Goal: Check status: Check status

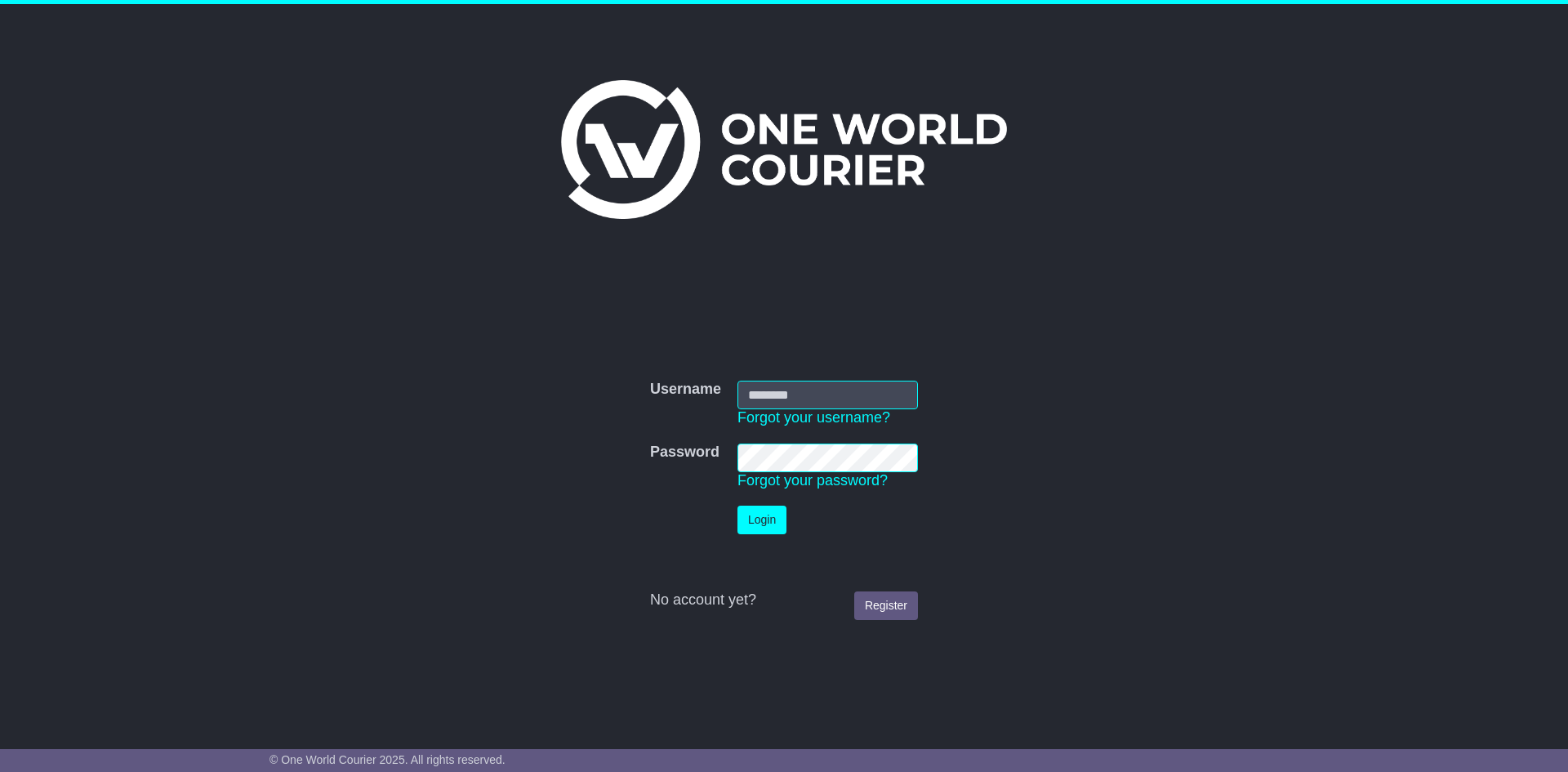
type input "**********"
click at [761, 516] on button "Login" at bounding box center [762, 520] width 49 height 28
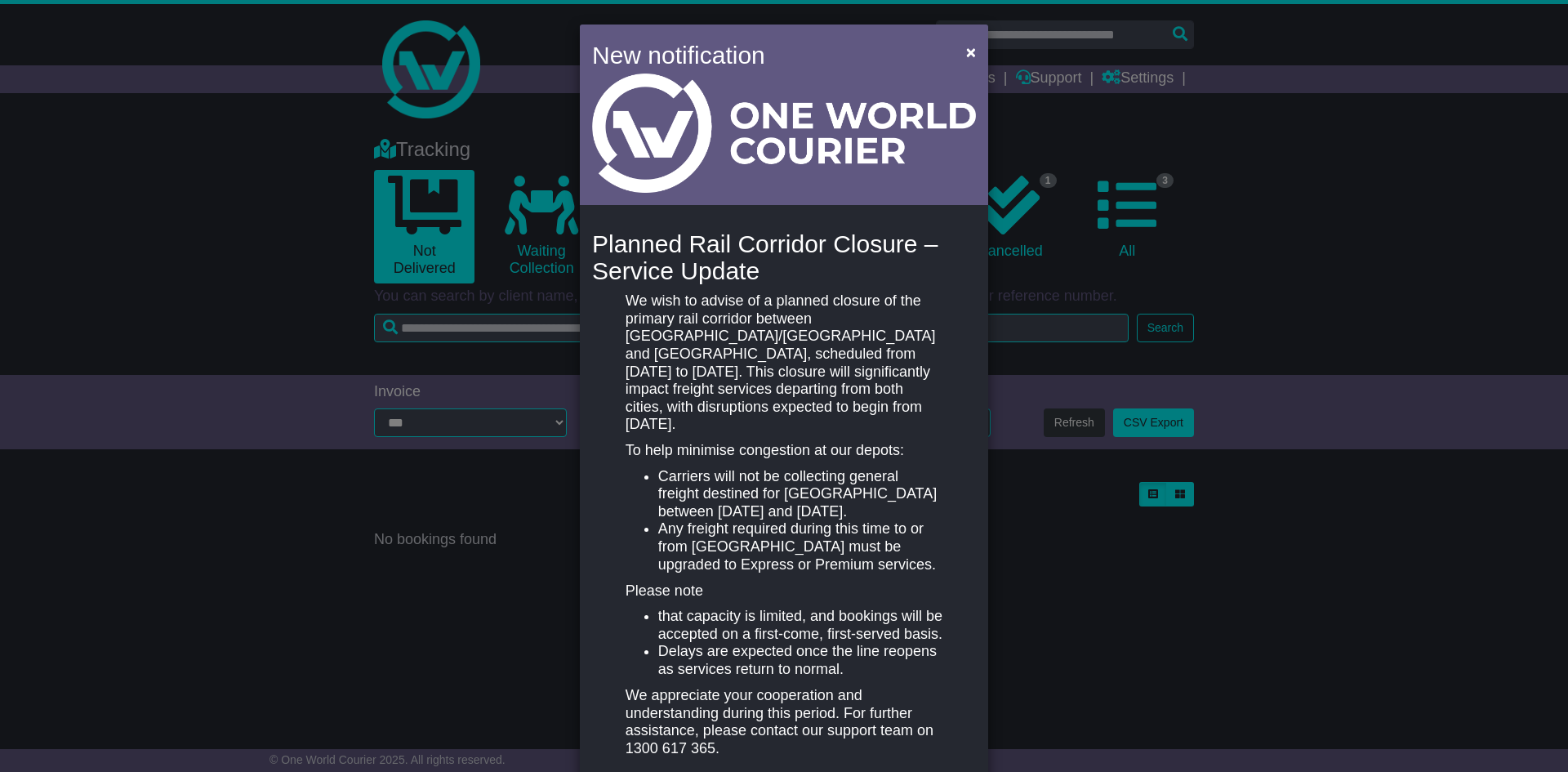
scroll to position [71, 0]
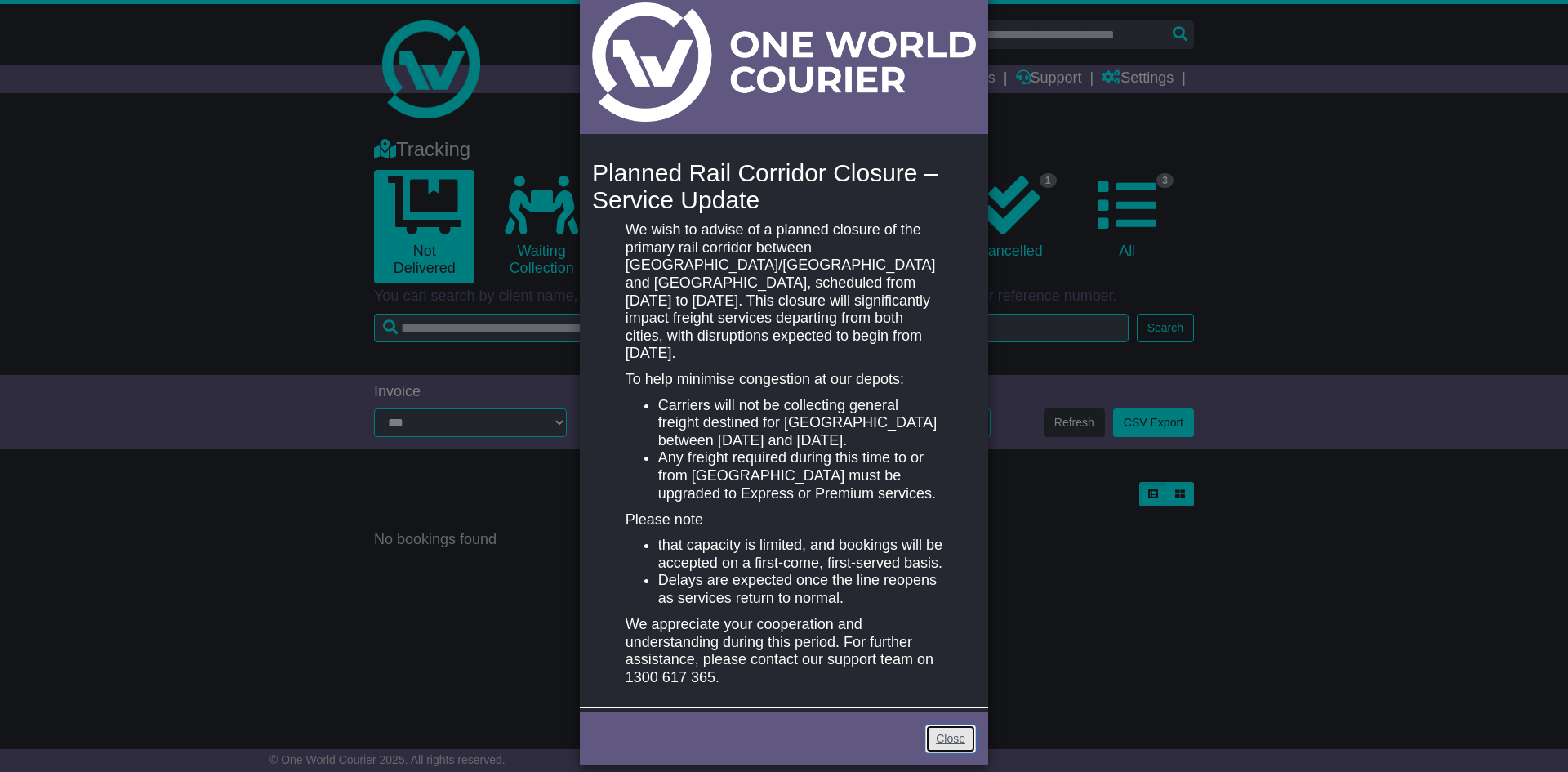
click at [937, 724] on link "Close" at bounding box center [950, 738] width 50 height 28
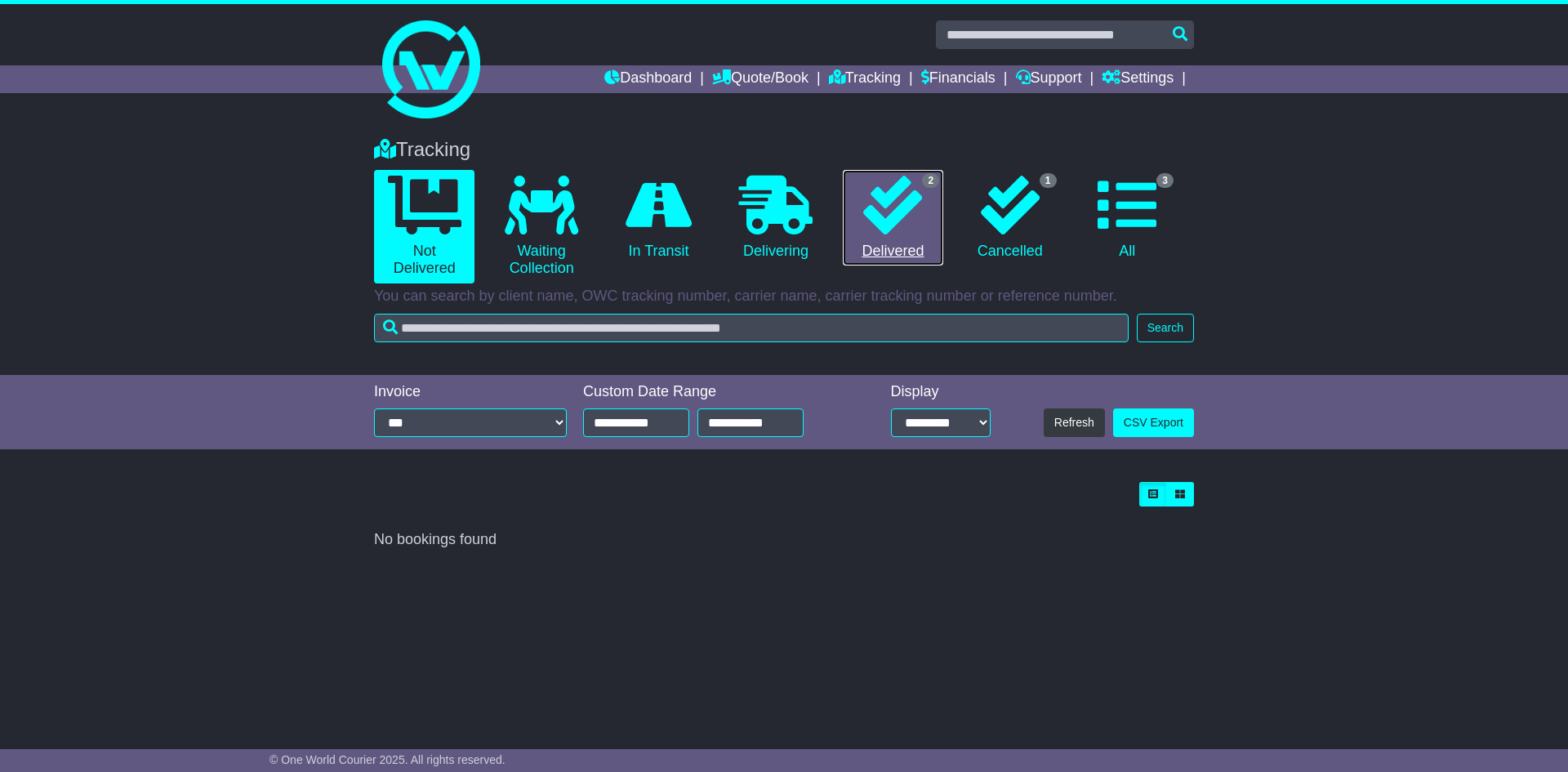
click at [887, 234] on icon at bounding box center [893, 205] width 59 height 59
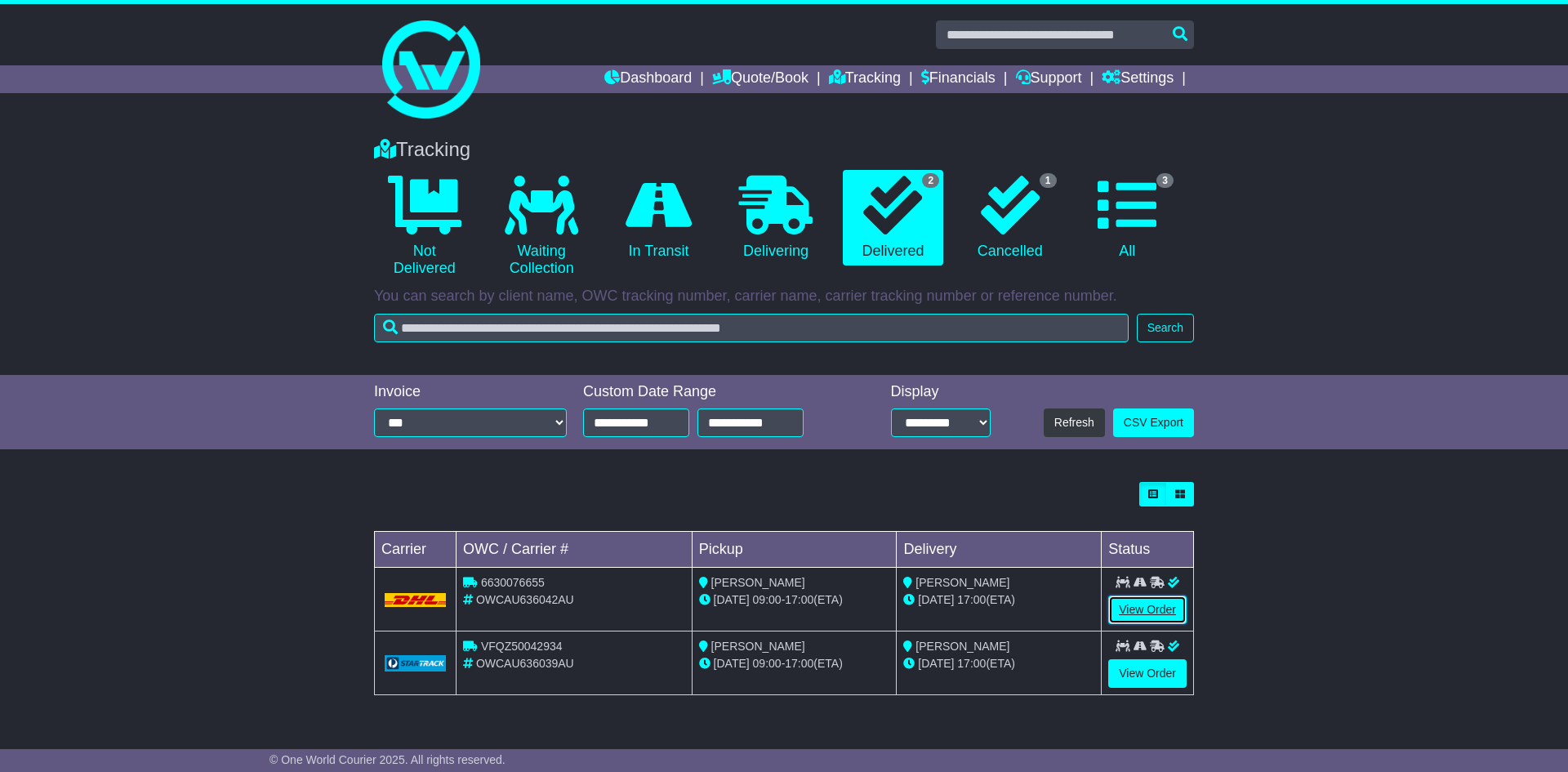
click at [1135, 603] on link "View Order" at bounding box center [1147, 609] width 79 height 28
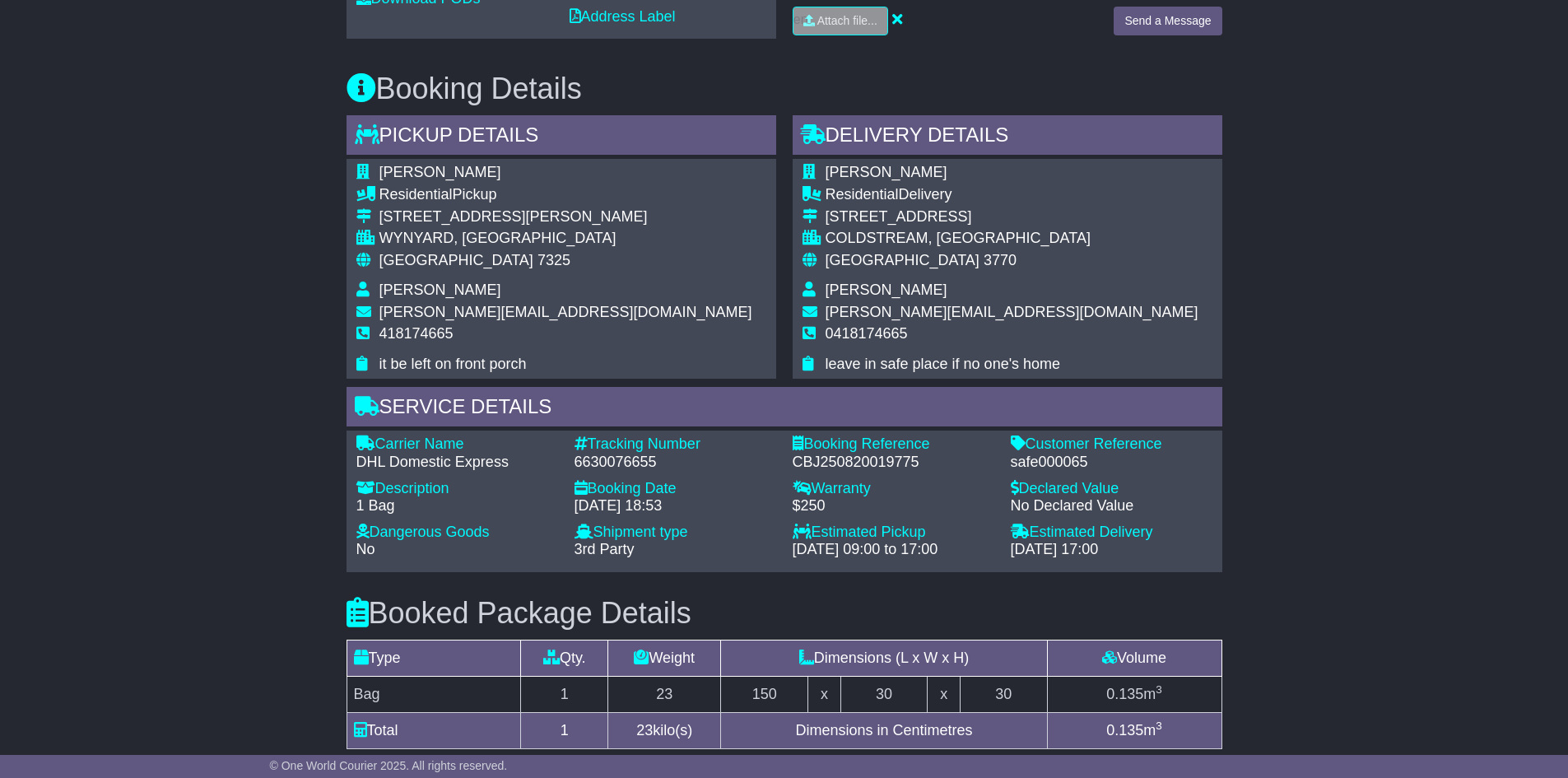
scroll to position [741, 0]
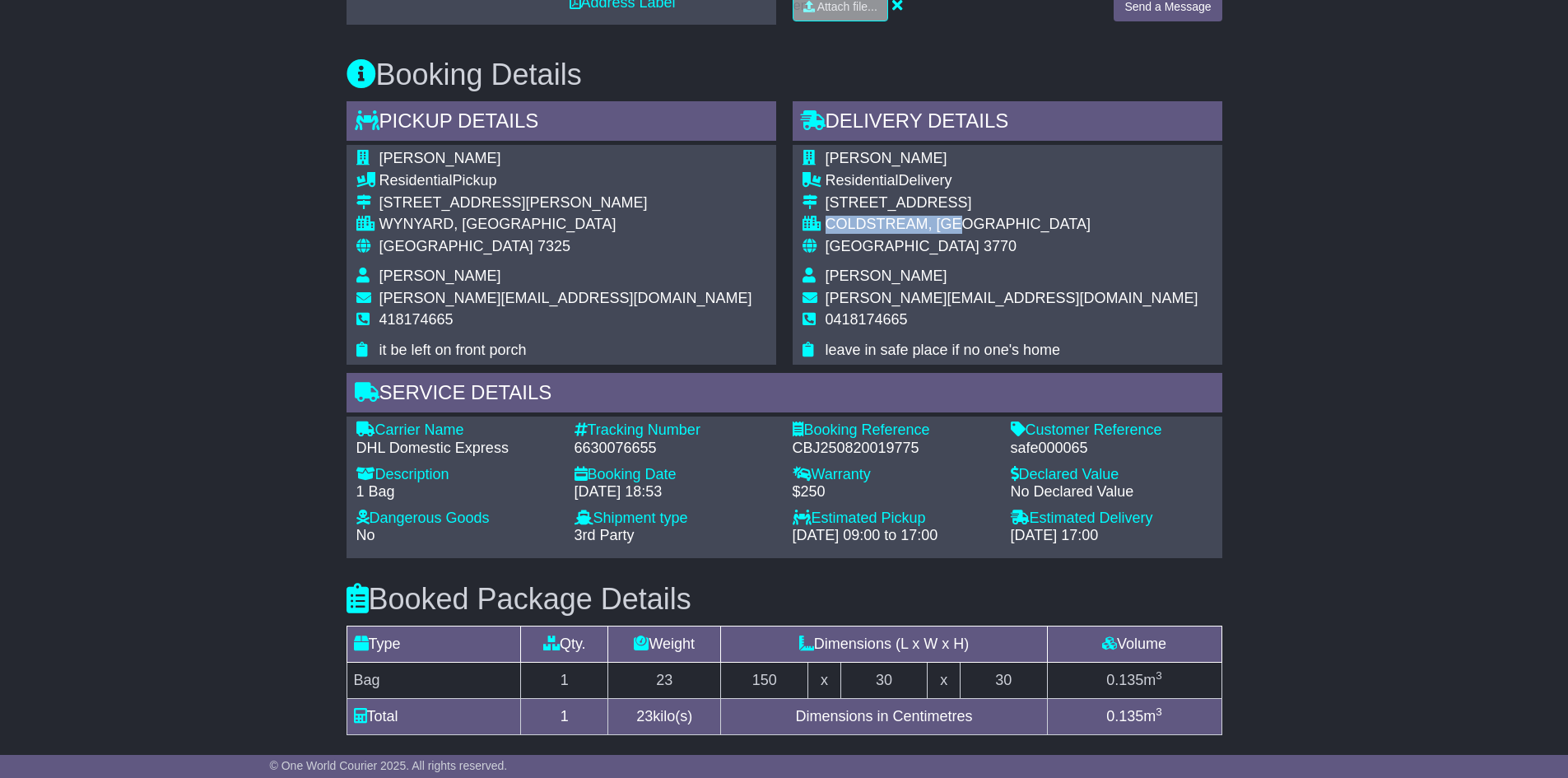
drag, startPoint x: 827, startPoint y: 219, endPoint x: 976, endPoint y: 220, distance: 149.0
click at [976, 220] on div "COLDSTREAM, [GEOGRAPHIC_DATA]" at bounding box center [1011, 224] width 373 height 18
copy div "COLDSTREAM, [GEOGRAPHIC_DATA]"
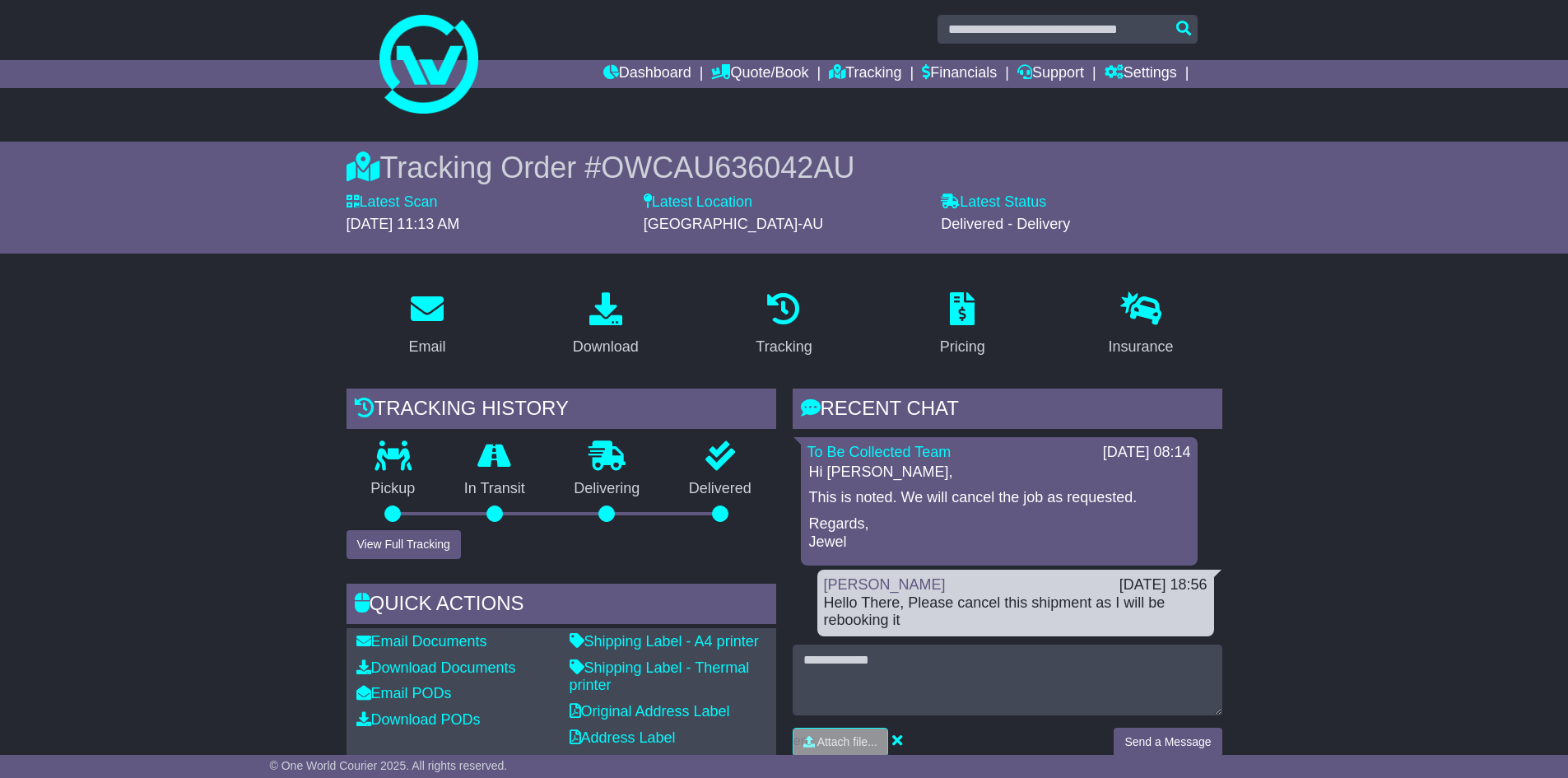
scroll to position [0, 0]
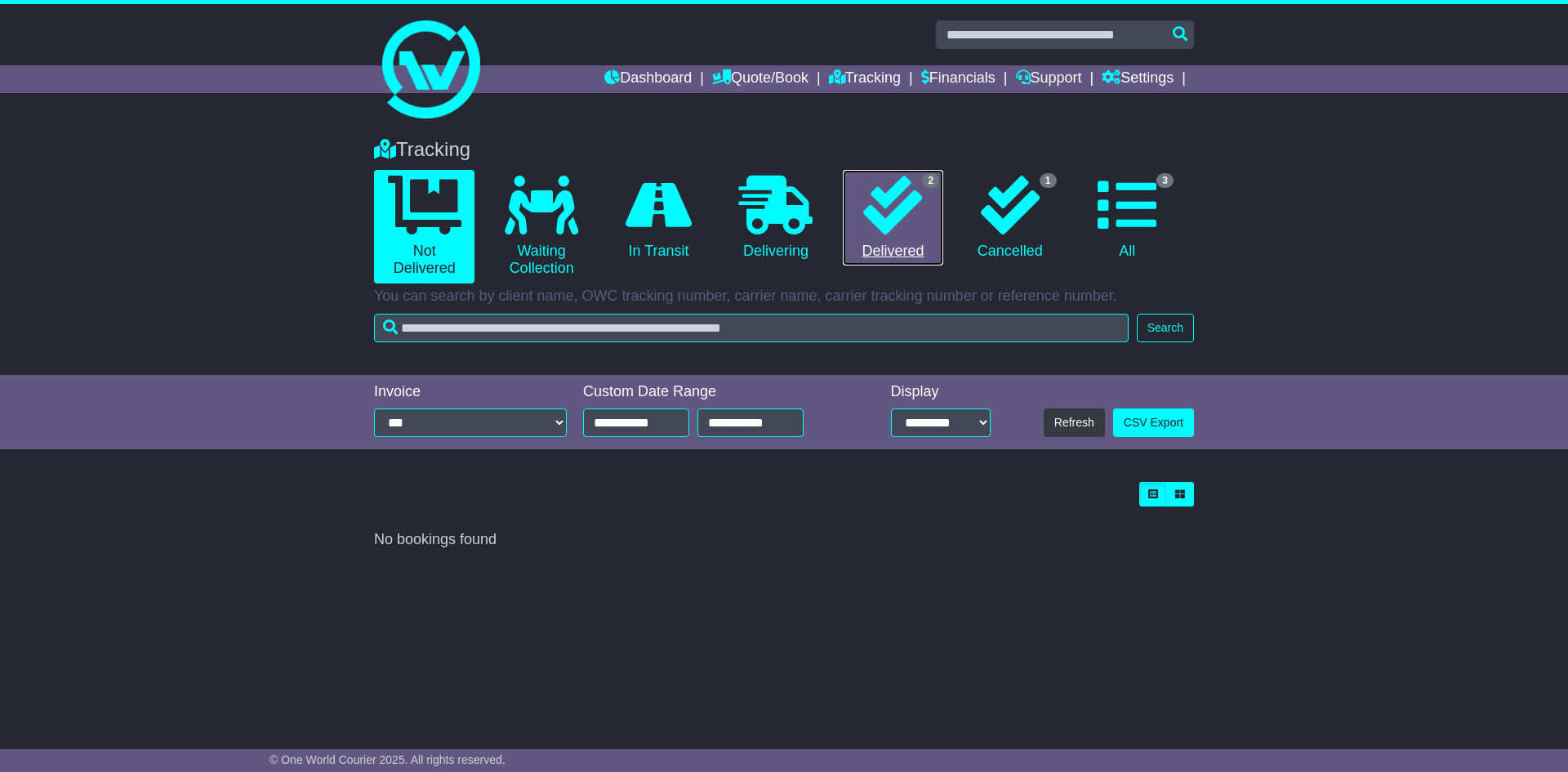
click at [893, 225] on icon at bounding box center [893, 205] width 59 height 59
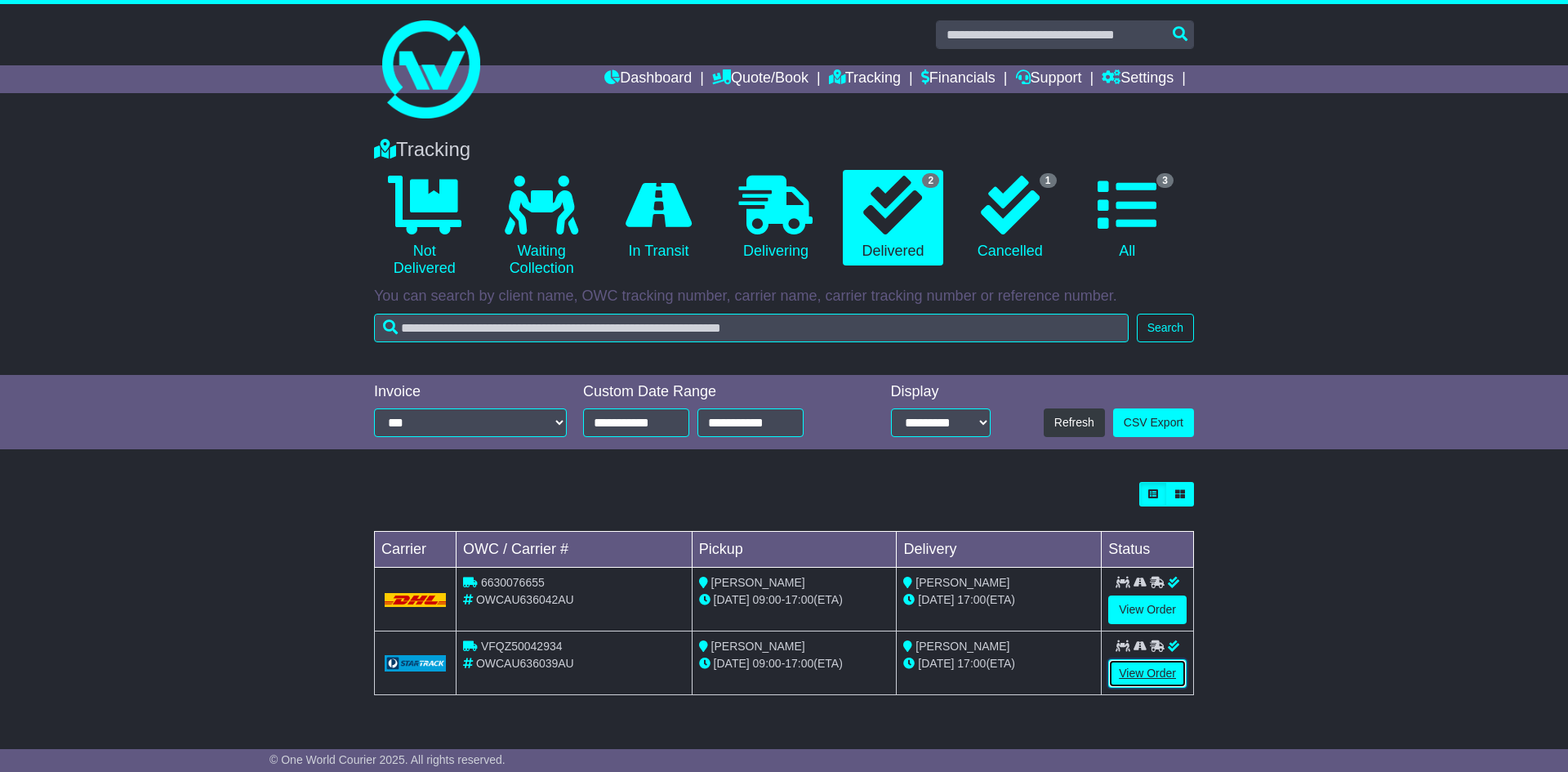
click at [1131, 672] on link "View Order" at bounding box center [1147, 673] width 79 height 28
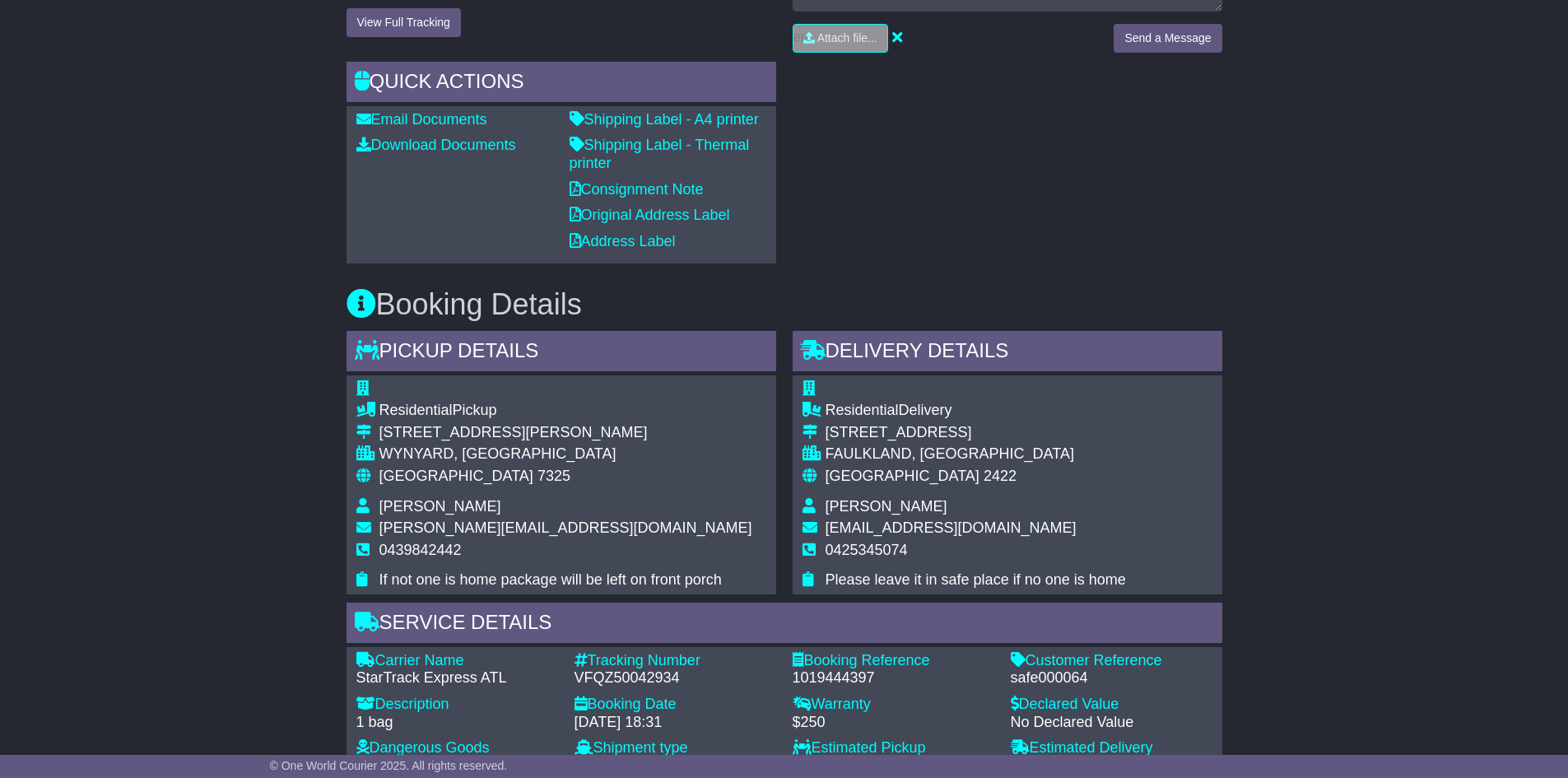
scroll to position [576, 0]
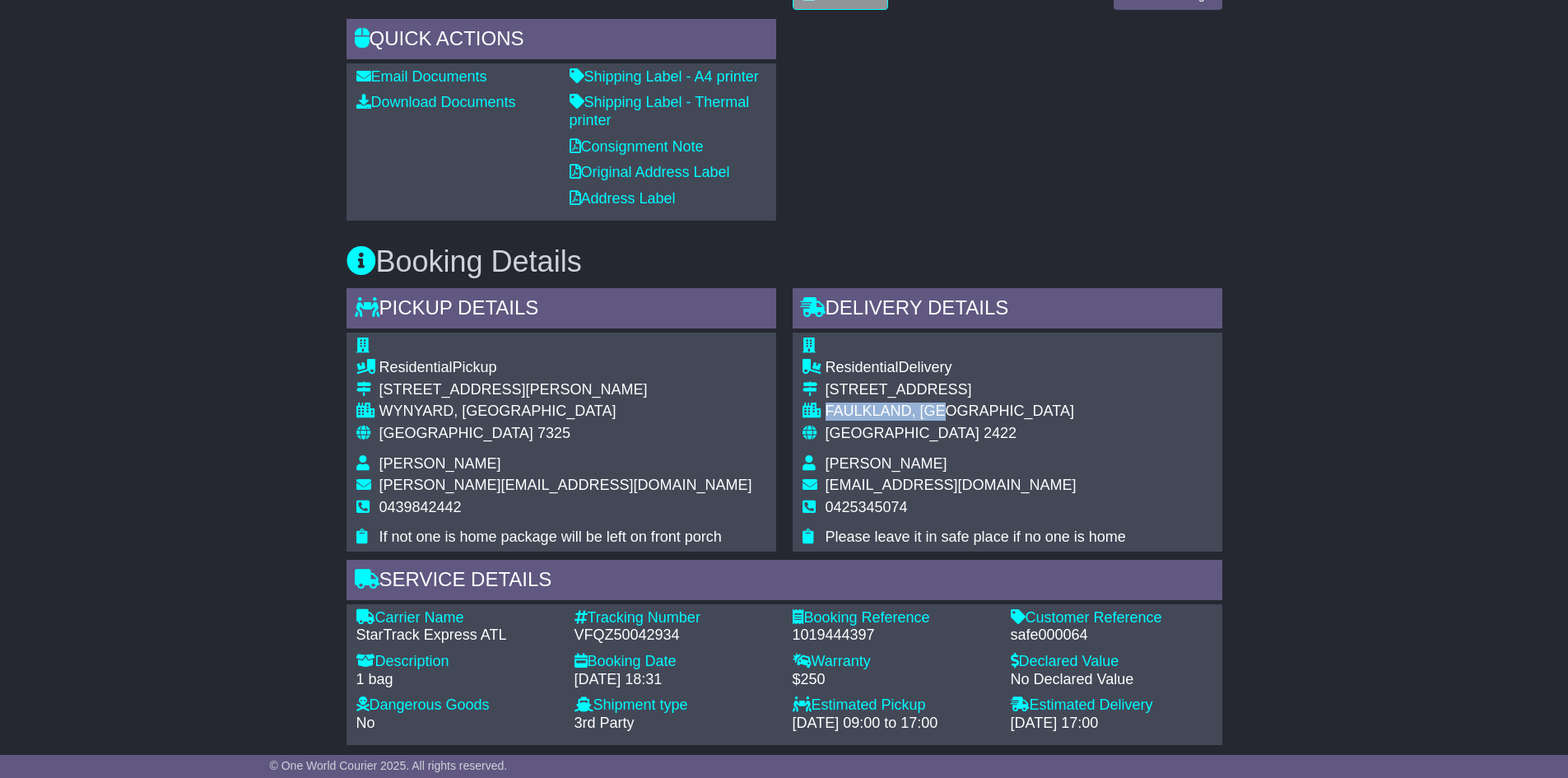
drag, startPoint x: 827, startPoint y: 409, endPoint x: 952, endPoint y: 411, distance: 125.0
click at [952, 411] on div "FAULKLAND, NSW" at bounding box center [976, 411] width 301 height 18
copy div "FAULKLAND, NSW"
click at [144, 523] on div "Email Download Tracking Pricing Insurance" at bounding box center [784, 579] width 1568 height 1731
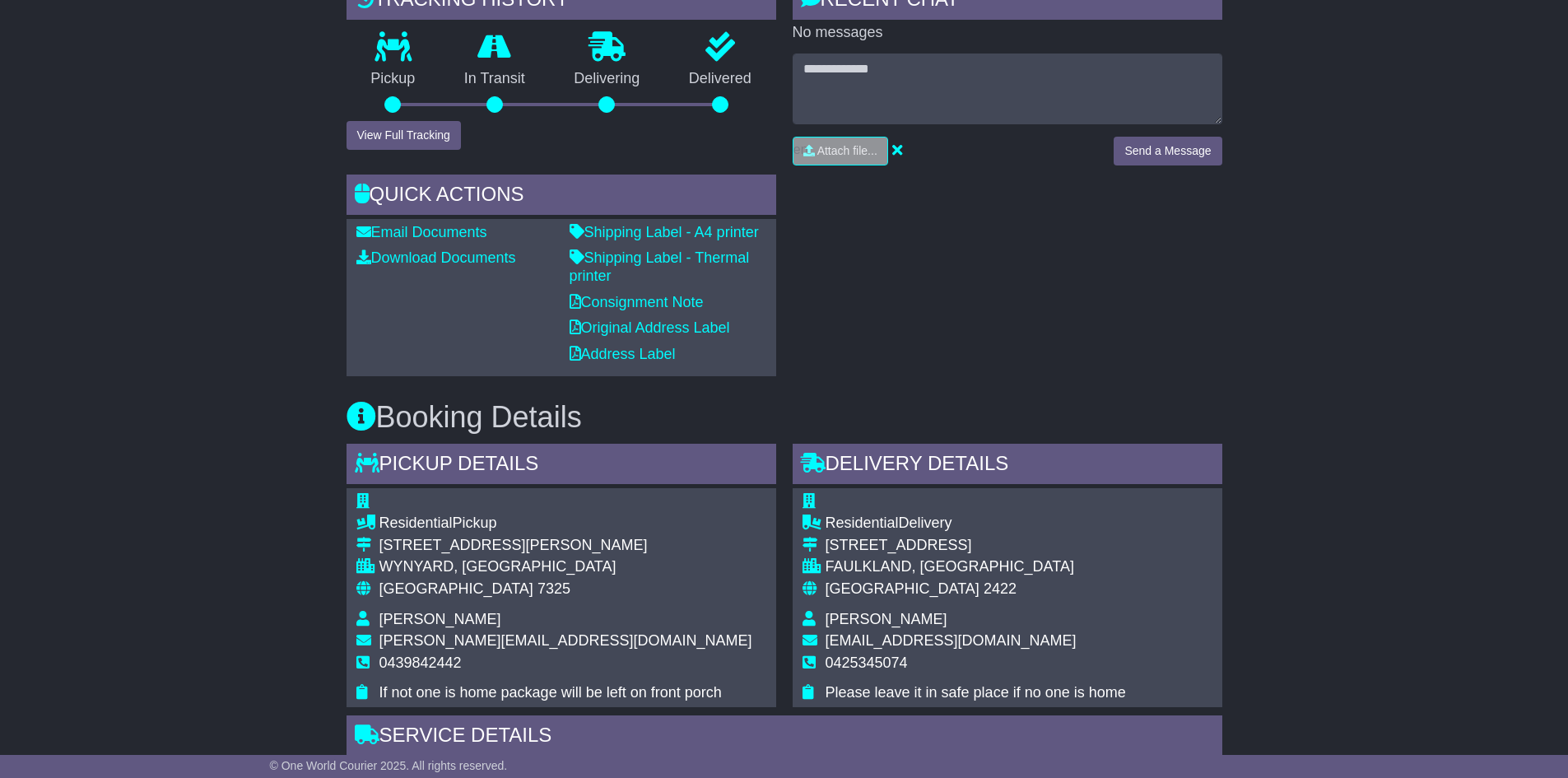
scroll to position [41, 0]
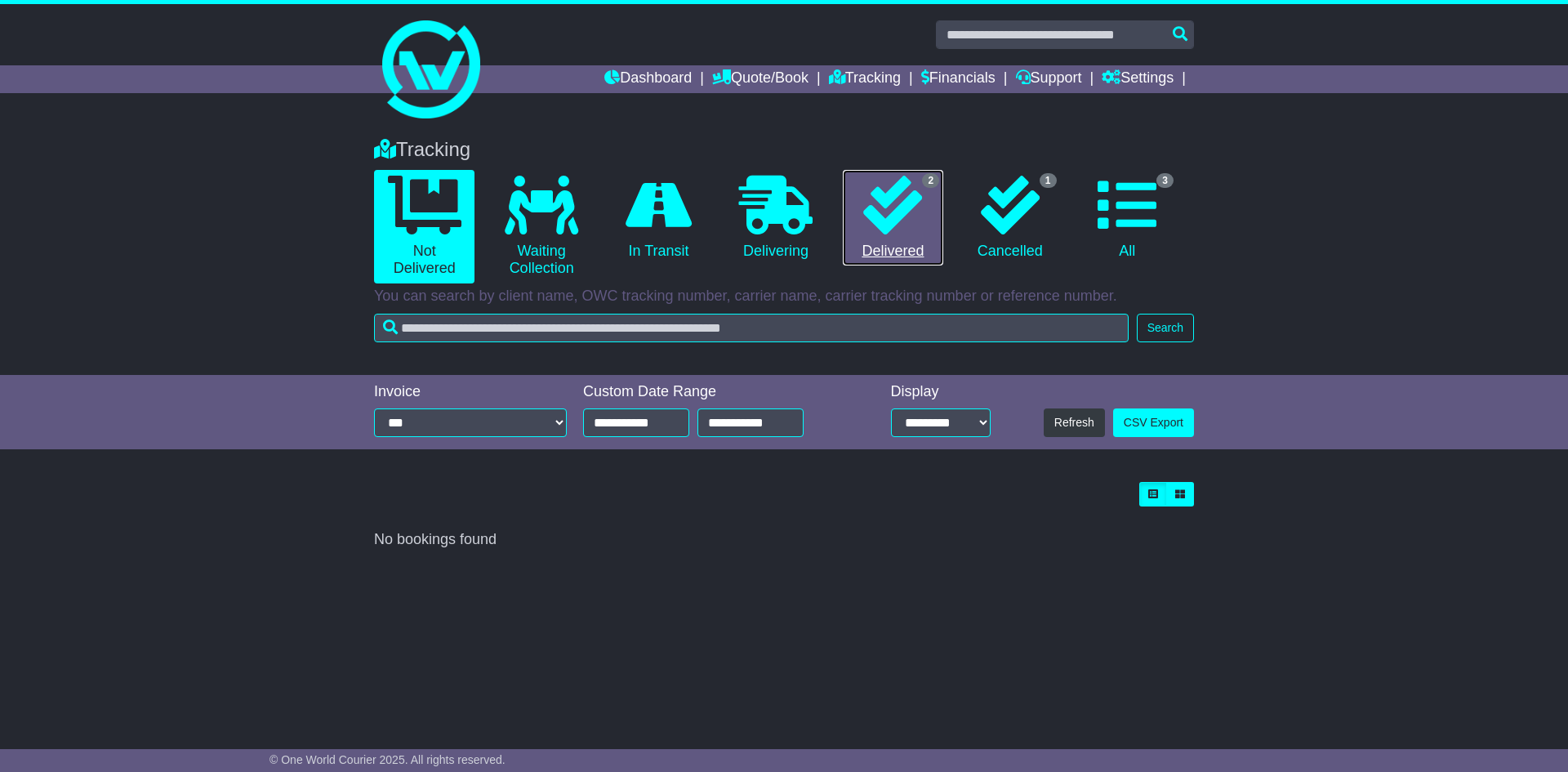
click at [900, 225] on icon at bounding box center [893, 205] width 59 height 59
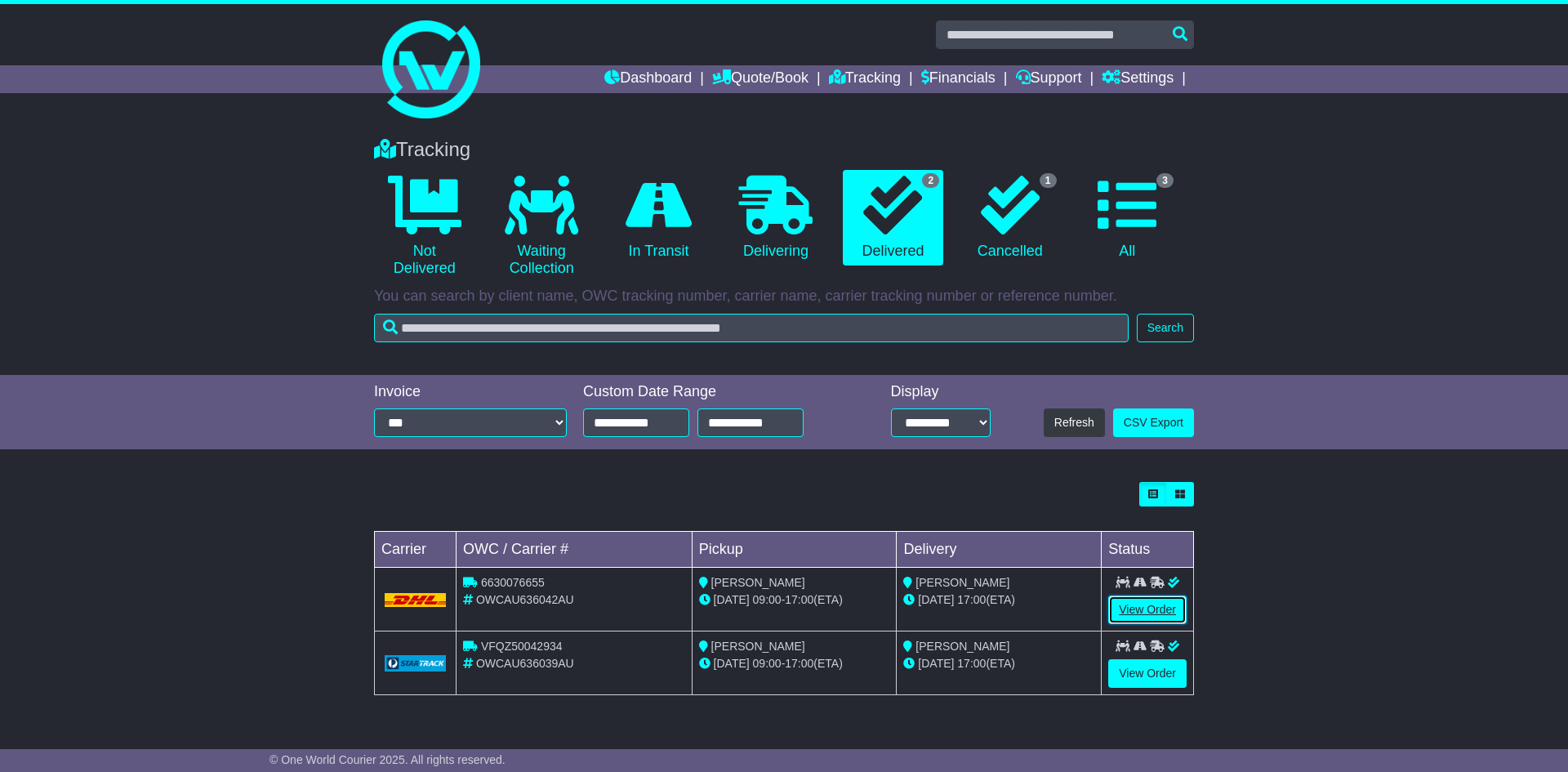
click at [1157, 608] on link "View Order" at bounding box center [1147, 609] width 79 height 28
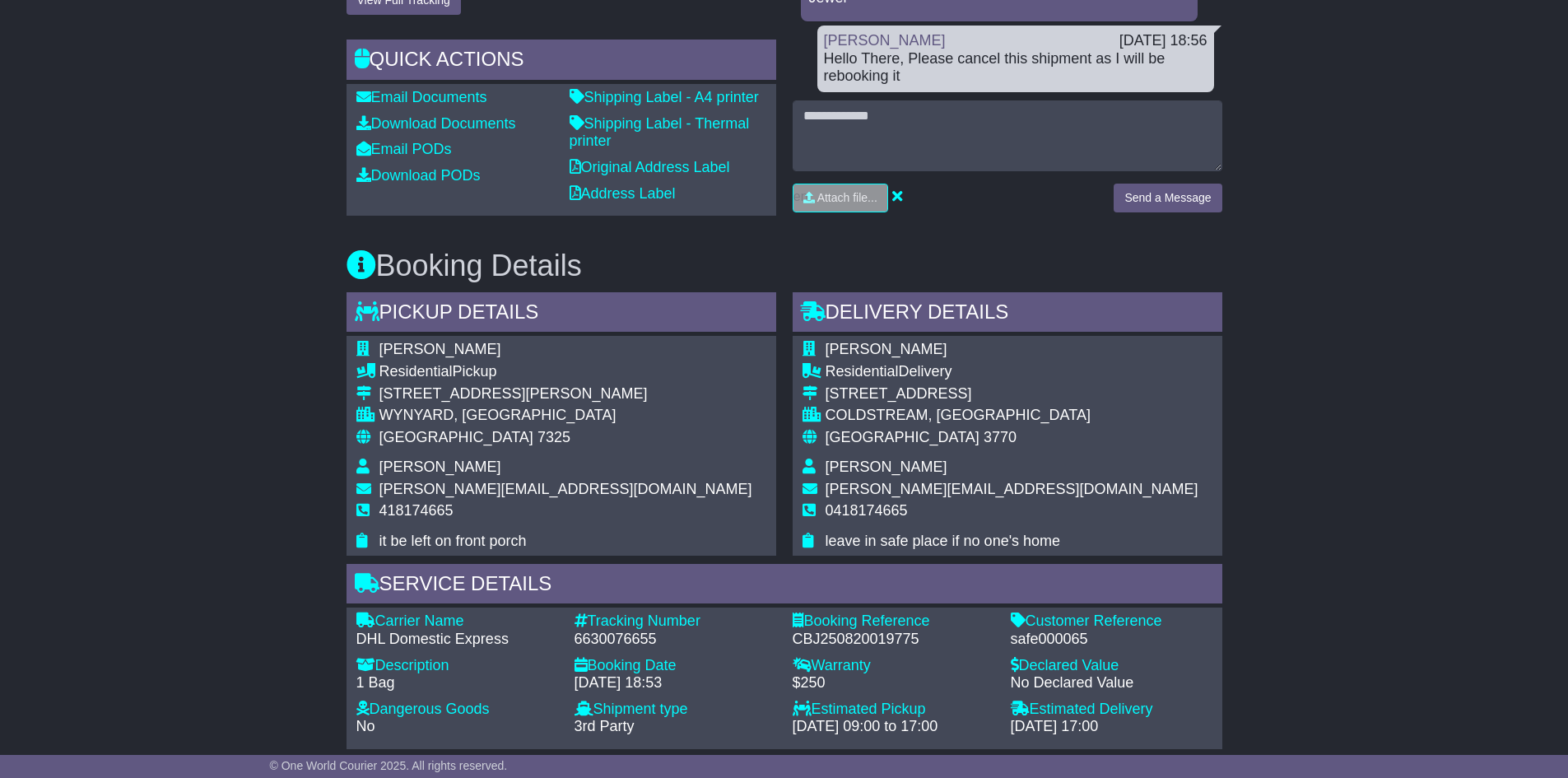
scroll to position [815, 0]
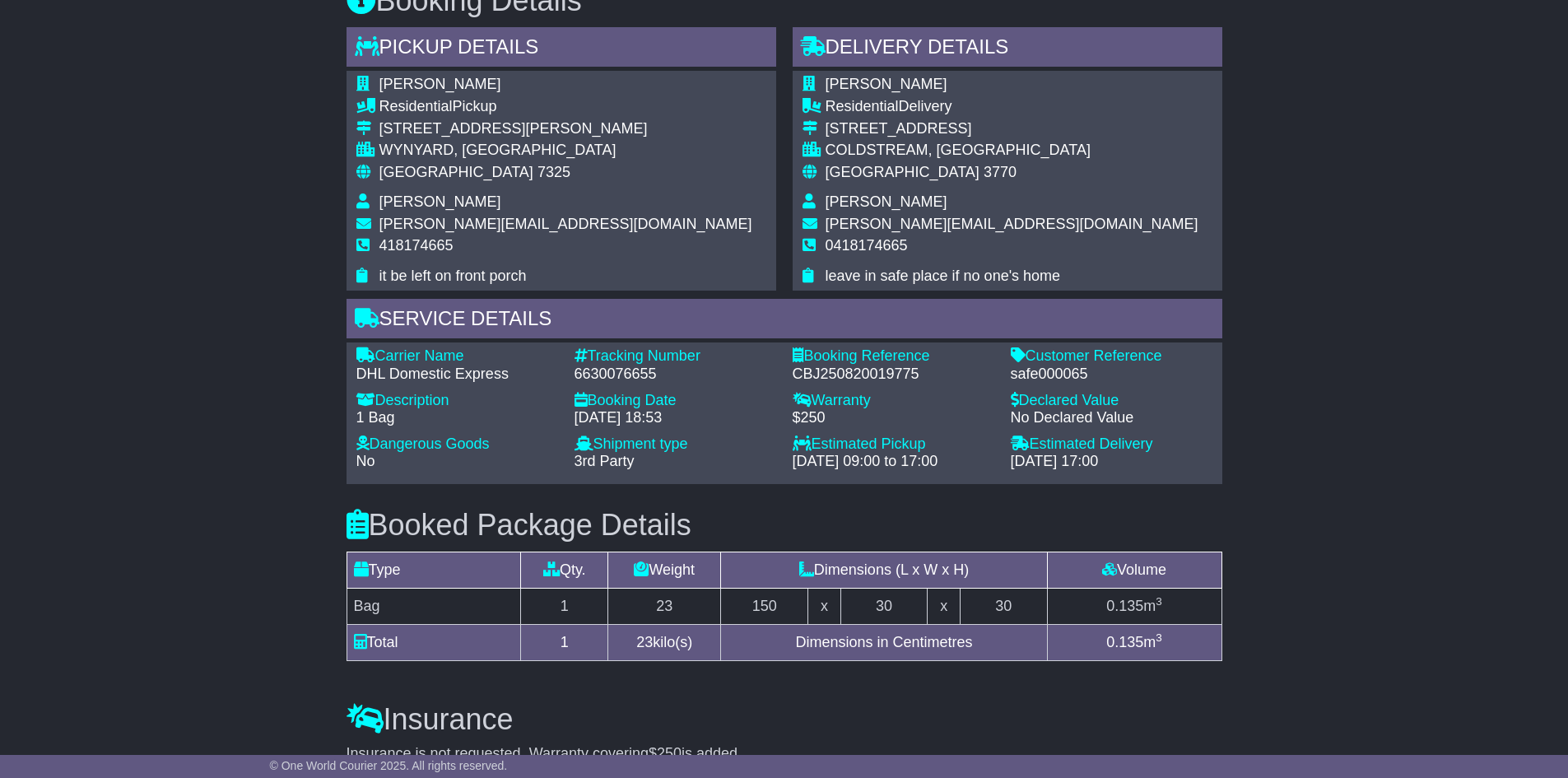
click at [608, 378] on div "6630076655" at bounding box center [675, 374] width 202 height 18
copy div "6630076655"
click at [226, 440] on div "Email Download Tracking Pricing Insurance" at bounding box center [784, 271] width 1568 height 1605
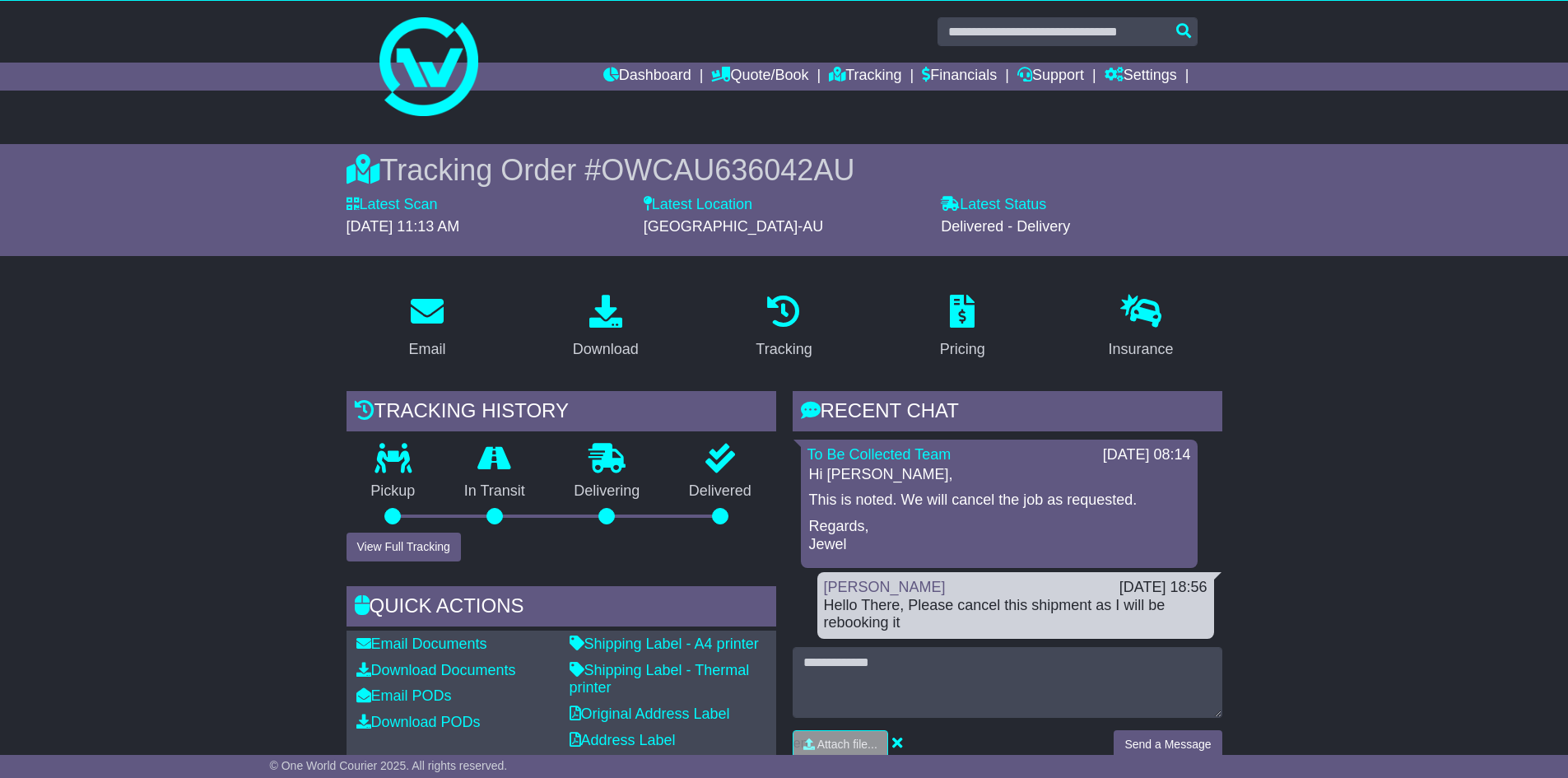
scroll to position [0, 0]
